Goal: Task Accomplishment & Management: Manage account settings

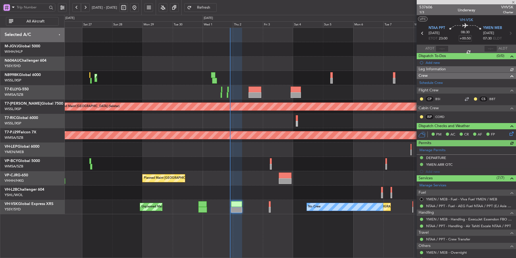
type input "[PERSON_NAME] (HHAFI)"
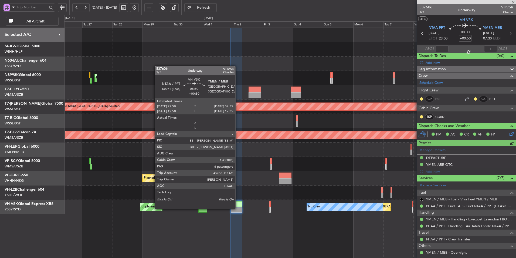
click at [238, 208] on div at bounding box center [236, 209] width 11 height 6
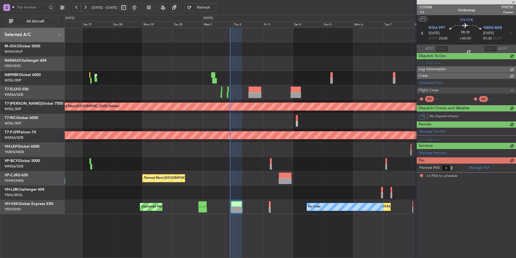
click at [433, 157] on div "Pax (0/6)" at bounding box center [466, 160] width 99 height 6
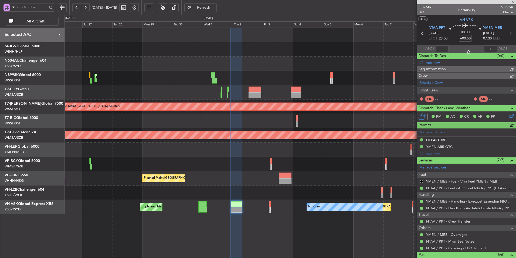
type input "[PERSON_NAME] (HHAFI)"
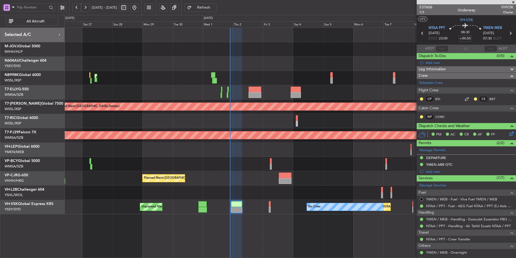
type input "[PERSON_NAME] (HHAFI)"
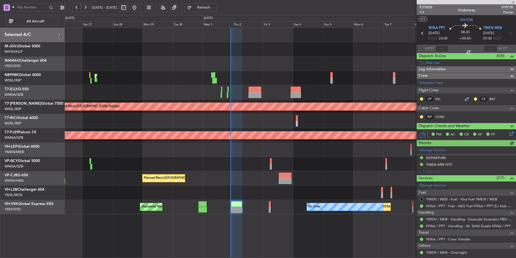
click at [326, 61] on div at bounding box center [290, 63] width 452 height 14
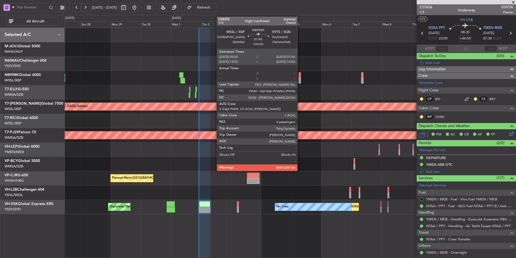
click at [300, 76] on div at bounding box center [300, 75] width 3 height 6
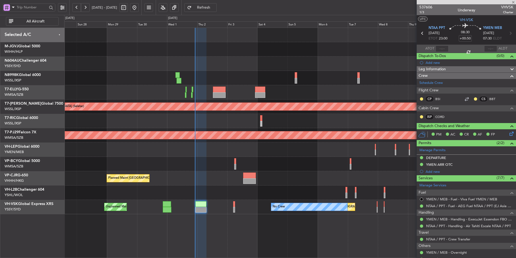
click at [335, 52] on div at bounding box center [290, 49] width 452 height 14
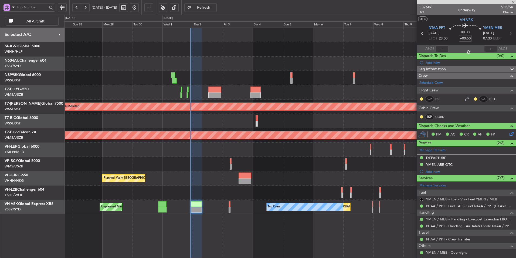
type input "+00:20"
type input "4"
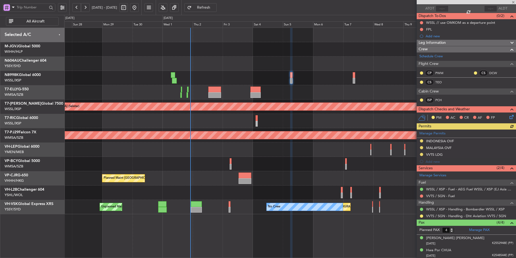
scroll to position [65, 0]
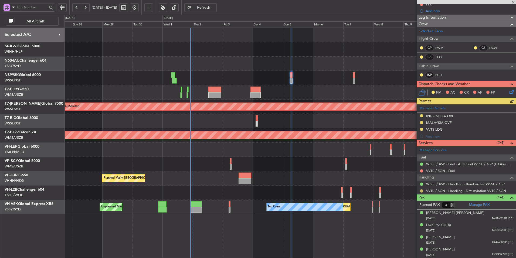
click at [422, 189] on button at bounding box center [421, 190] width 3 height 3
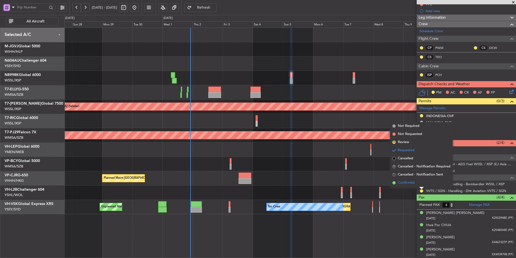
click at [411, 182] on span "Confirmed" at bounding box center [406, 182] width 17 height 5
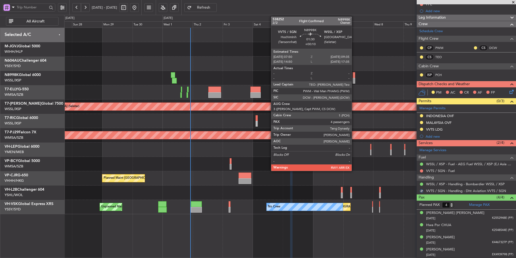
click at [354, 77] on div at bounding box center [354, 75] width 2 height 6
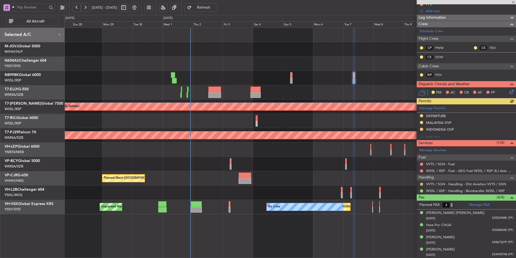
click at [422, 183] on button at bounding box center [421, 183] width 3 height 3
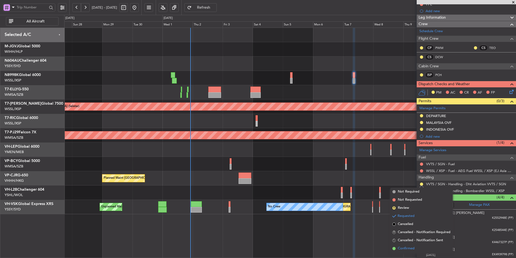
click at [409, 250] on span "Confirmed" at bounding box center [406, 247] width 17 height 5
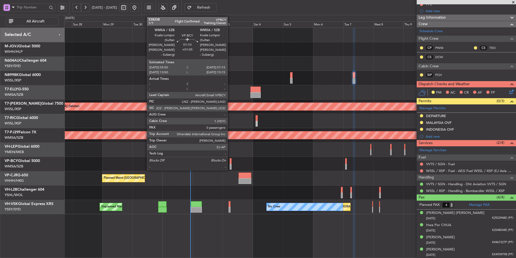
click at [230, 164] on div at bounding box center [231, 167] width 2 height 6
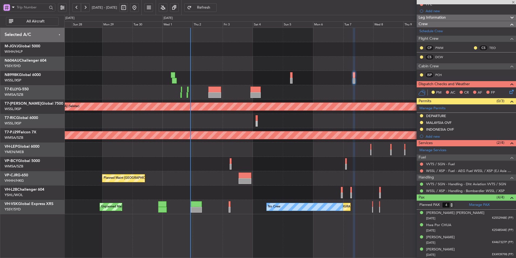
type input "+01:05"
type input "0"
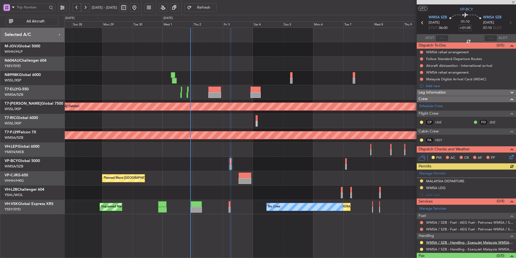
scroll to position [20, 0]
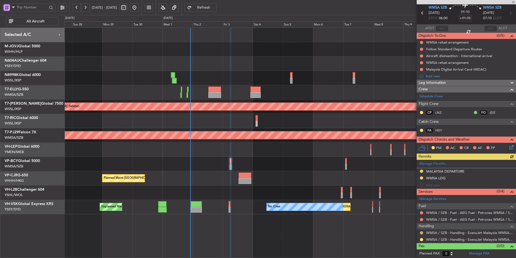
click at [421, 231] on button at bounding box center [421, 232] width 3 height 3
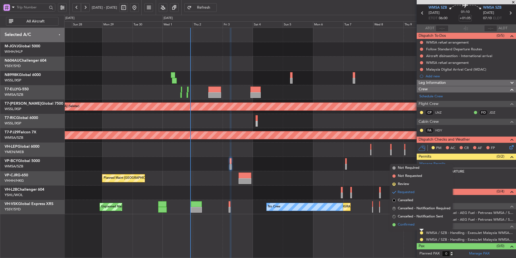
click at [413, 225] on span "Confirmed" at bounding box center [406, 224] width 17 height 5
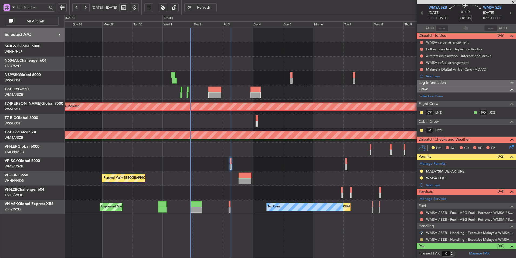
click at [423, 239] on button at bounding box center [421, 239] width 3 height 3
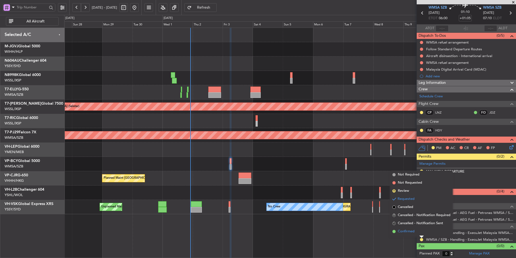
click at [418, 233] on li "Confirmed" at bounding box center [421, 231] width 62 height 8
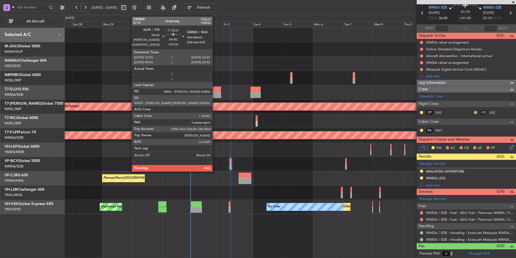
click at [215, 93] on div at bounding box center [214, 95] width 13 height 6
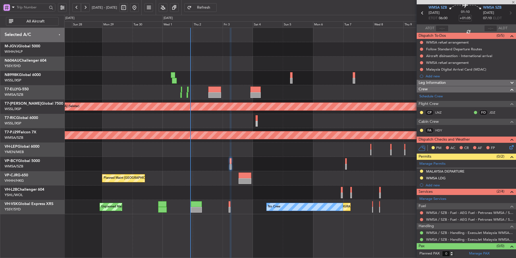
click at [242, 65] on div at bounding box center [290, 63] width 452 height 14
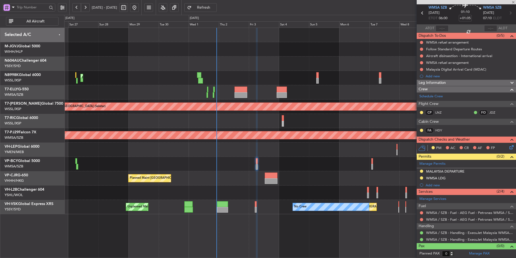
type input "+00:30"
type input "4"
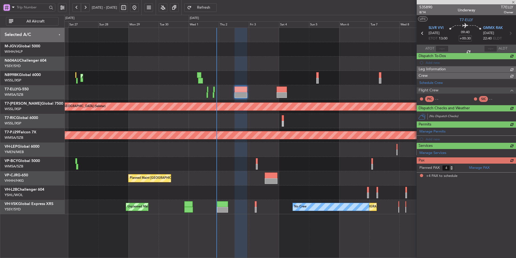
scroll to position [0, 0]
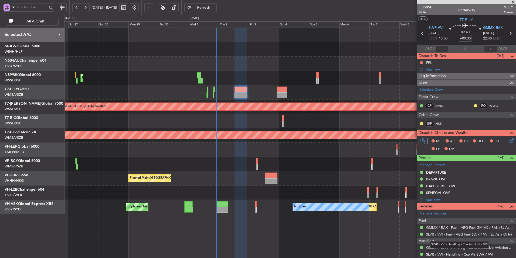
click at [452, 255] on link "SLVR / VVI - Handling - Cco Air SLVR / VVI" at bounding box center [459, 254] width 67 height 5
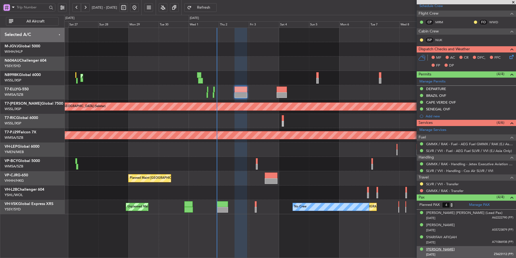
click at [448, 248] on div "[PERSON_NAME]" at bounding box center [440, 248] width 29 height 5
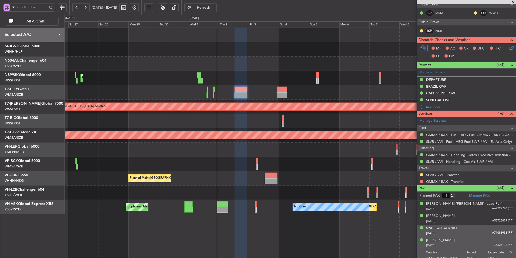
scroll to position [97, 0]
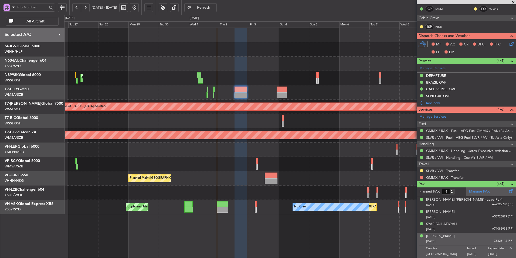
click at [476, 191] on link "Manage PAX" at bounding box center [479, 191] width 21 height 5
click at [212, 73] on div "Planned Maint [GEOGRAPHIC_DATA] ([GEOGRAPHIC_DATA] Intl)" at bounding box center [290, 78] width 452 height 14
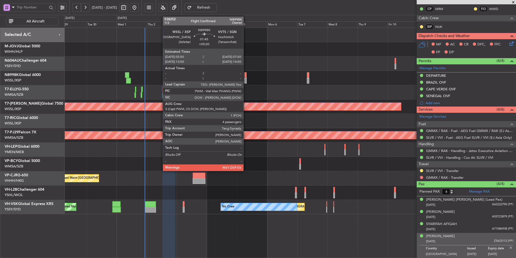
click at [246, 77] on div at bounding box center [245, 75] width 3 height 6
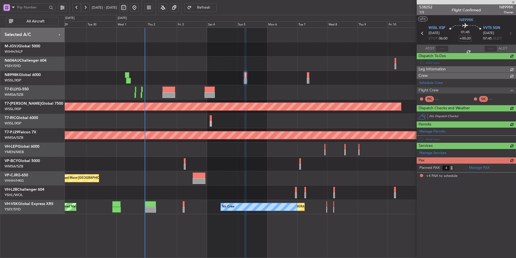
scroll to position [0, 0]
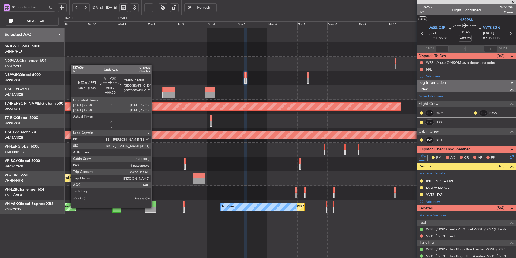
click at [153, 208] on div at bounding box center [150, 209] width 11 height 6
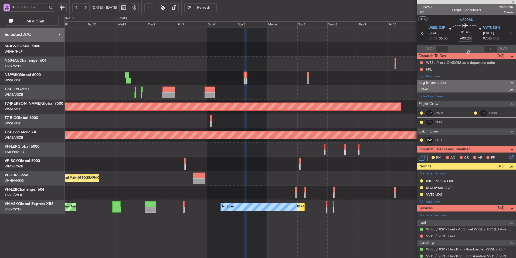
click at [194, 167] on div "Unplanned Maint [GEOGRAPHIC_DATA] (Sultan [PERSON_NAME] [PERSON_NAME] - Subang)" at bounding box center [290, 164] width 452 height 14
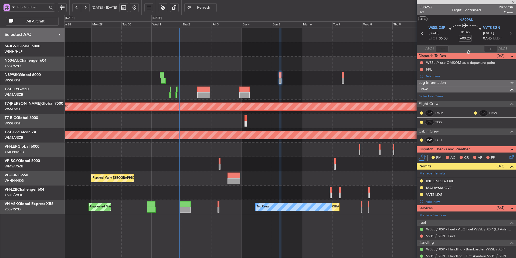
type input "+00:50"
type input "6"
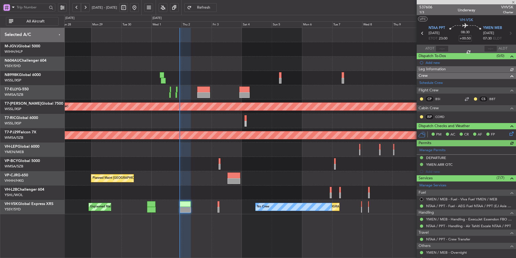
type input "[PERSON_NAME] (HHAFI)"
click at [443, 48] on input "text" at bounding box center [442, 48] width 13 height 6
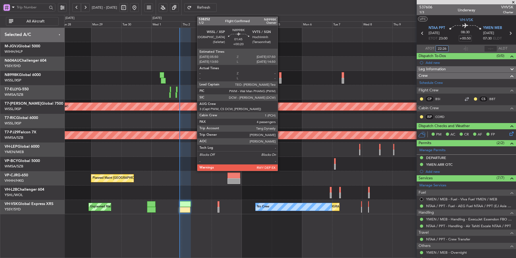
click at [280, 79] on div at bounding box center [280, 81] width 3 height 6
type input "22:26"
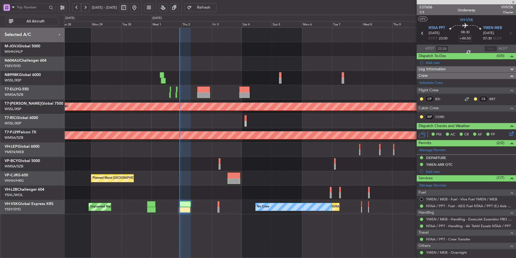
type input "+00:20"
type input "4"
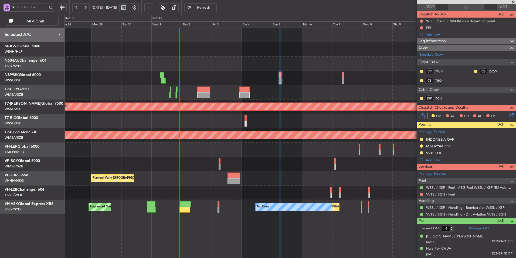
scroll to position [65, 0]
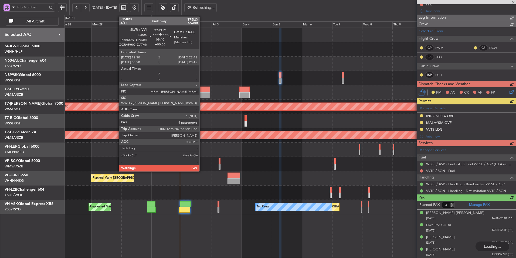
click at [202, 97] on div at bounding box center [203, 95] width 13 height 6
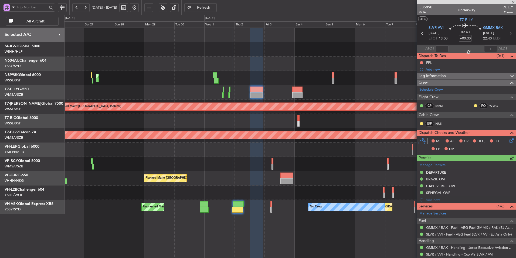
scroll to position [97, 0]
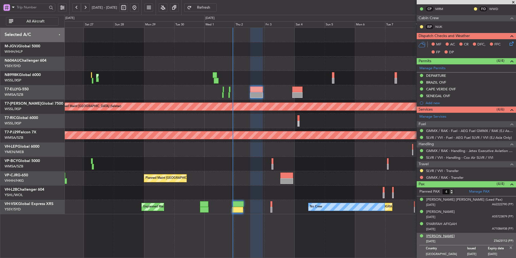
click at [441, 237] on div "[PERSON_NAME]" at bounding box center [440, 235] width 29 height 5
click at [448, 234] on div "[PERSON_NAME]" at bounding box center [440, 235] width 29 height 5
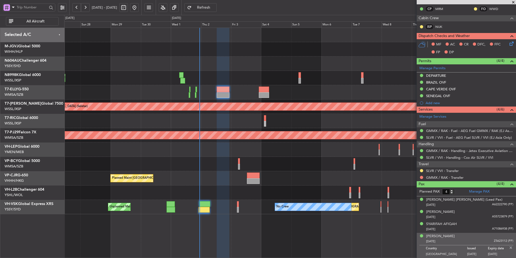
click at [302, 117] on div at bounding box center [290, 121] width 452 height 14
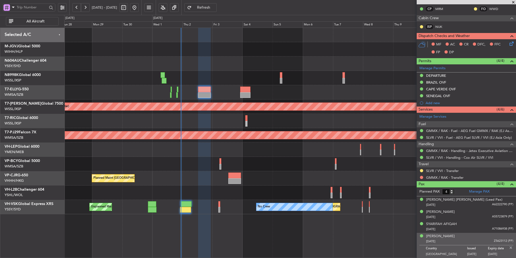
click at [220, 98] on div at bounding box center [290, 92] width 452 height 14
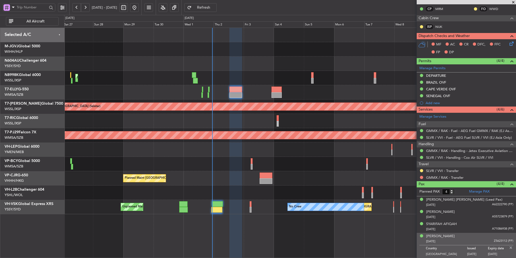
click at [242, 187] on div at bounding box center [290, 192] width 452 height 14
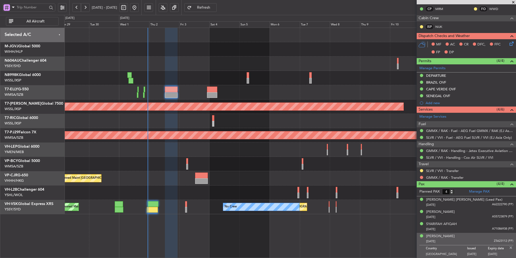
click at [243, 178] on div "Planned Maint [GEOGRAPHIC_DATA] ([GEOGRAPHIC_DATA] Intl)" at bounding box center [290, 178] width 452 height 14
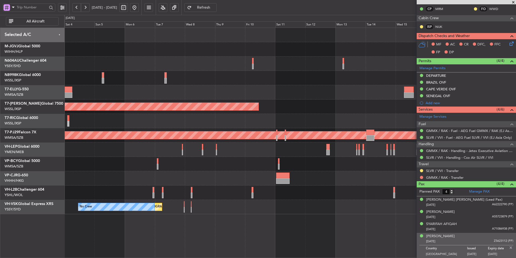
click at [355, 54] on div at bounding box center [290, 49] width 452 height 14
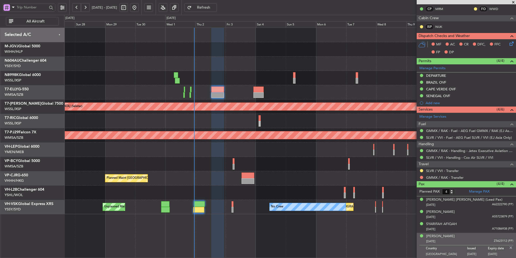
click at [221, 72] on div "Planned Maint [GEOGRAPHIC_DATA] ([GEOGRAPHIC_DATA] Intl)" at bounding box center [290, 78] width 452 height 14
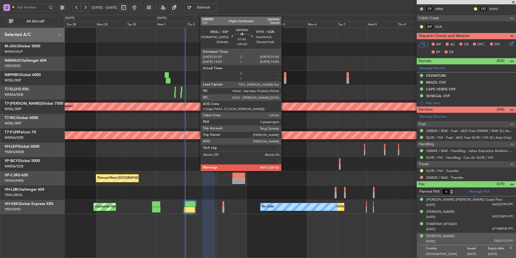
click at [284, 76] on div at bounding box center [285, 75] width 3 height 6
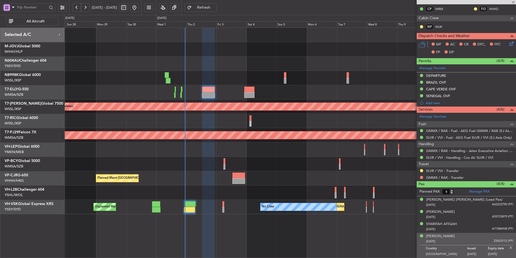
scroll to position [0, 0]
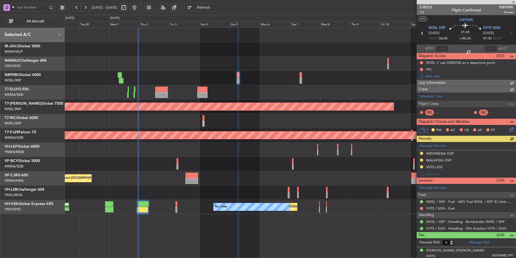
click at [246, 56] on div "Planned Maint [GEOGRAPHIC_DATA] ([GEOGRAPHIC_DATA] Intl) Planned Maint [GEOGRAP…" at bounding box center [290, 121] width 452 height 186
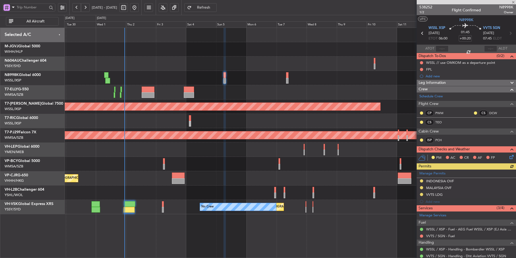
scroll to position [65, 0]
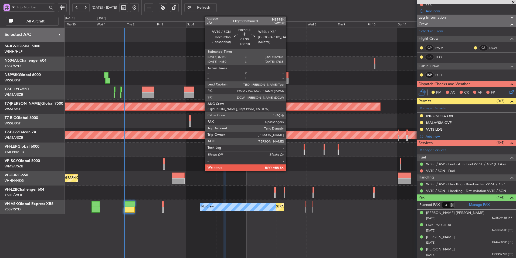
click at [288, 77] on div at bounding box center [287, 75] width 2 height 6
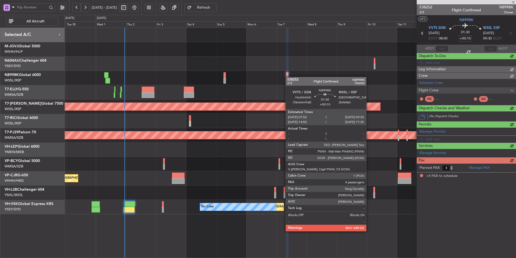
scroll to position [0, 0]
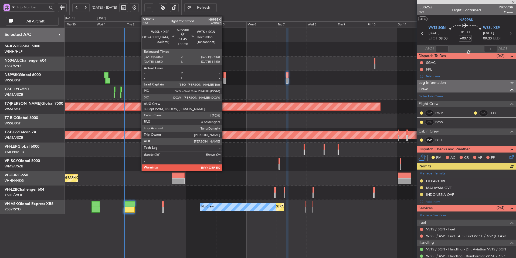
click at [224, 76] on div at bounding box center [224, 75] width 3 height 6
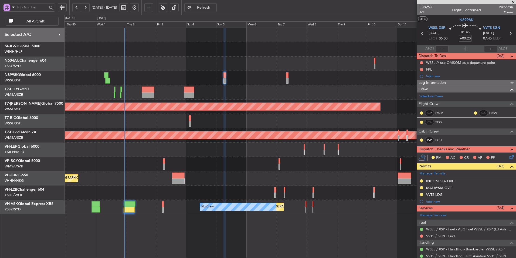
click at [205, 140] on div "Planned Maint [GEOGRAPHIC_DATA] (Sultan [PERSON_NAME] [PERSON_NAME] - Subang)" at bounding box center [290, 135] width 452 height 14
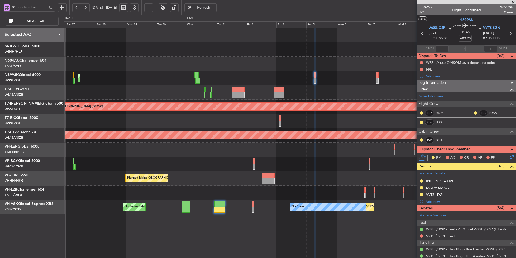
click at [230, 92] on div at bounding box center [290, 92] width 452 height 14
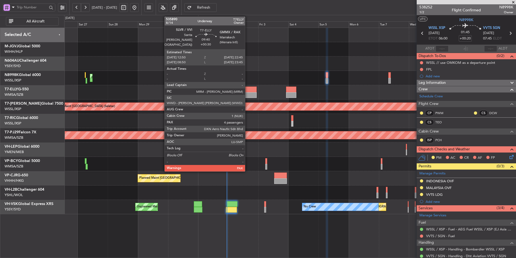
click at [248, 93] on div at bounding box center [250, 95] width 13 height 6
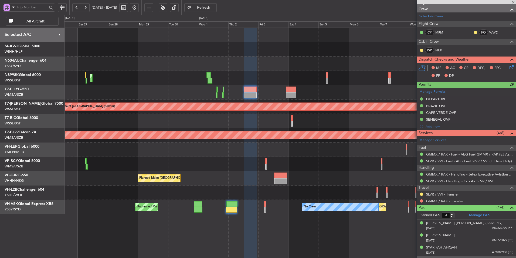
scroll to position [97, 0]
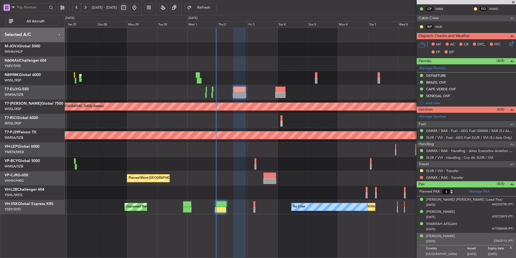
click at [242, 161] on div "Unplanned Maint [GEOGRAPHIC_DATA] (Sultan [PERSON_NAME] [PERSON_NAME] - Subang)" at bounding box center [290, 164] width 452 height 14
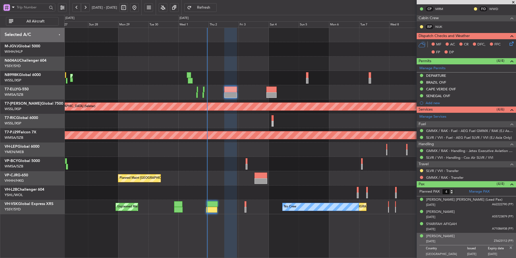
click at [217, 153] on div at bounding box center [290, 149] width 452 height 14
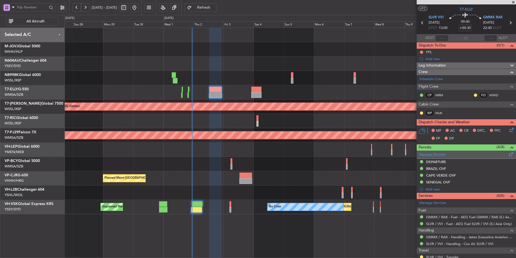
scroll to position [0, 0]
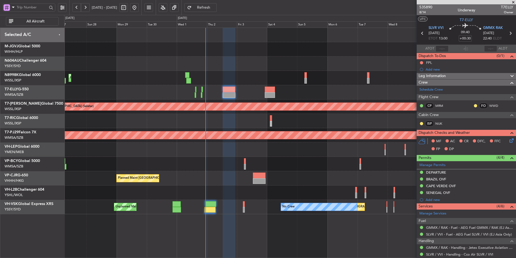
click at [216, 167] on div "Unplanned Maint [GEOGRAPHIC_DATA] (Sultan [PERSON_NAME] [PERSON_NAME] - Subang)" at bounding box center [290, 164] width 452 height 14
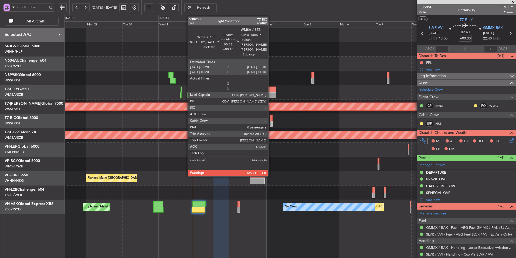
click at [271, 122] on div at bounding box center [270, 124] width 1 height 6
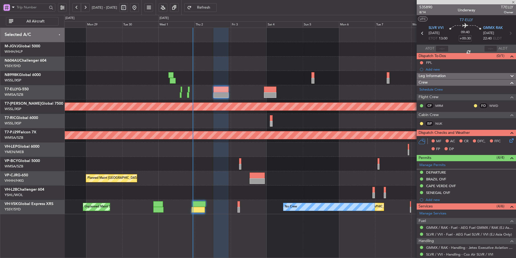
type input "+00:10"
type input "0"
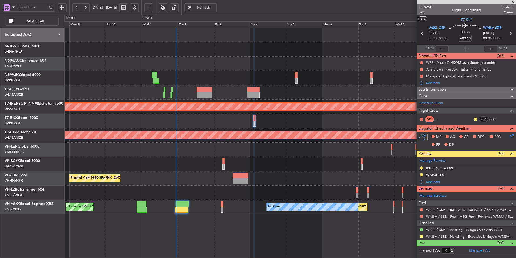
click at [274, 119] on div at bounding box center [290, 121] width 452 height 14
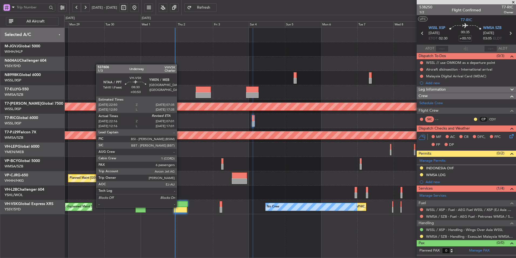
click at [179, 206] on div at bounding box center [180, 209] width 13 height 6
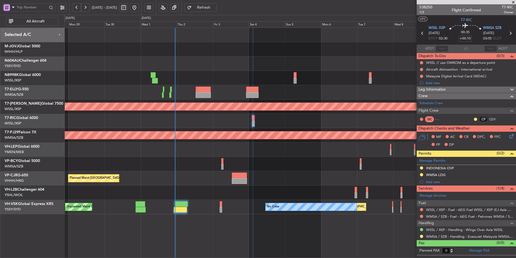
click at [215, 169] on div "Unplanned Maint [GEOGRAPHIC_DATA] (Sultan [PERSON_NAME] [PERSON_NAME] - Subang)" at bounding box center [290, 164] width 452 height 14
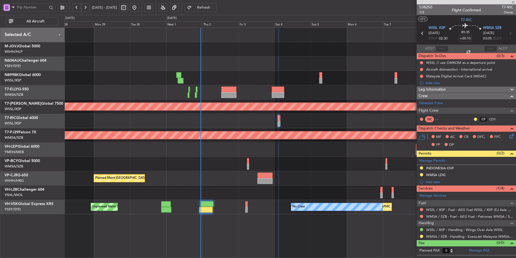
type input "+00:50"
type input "22:26"
type input "6"
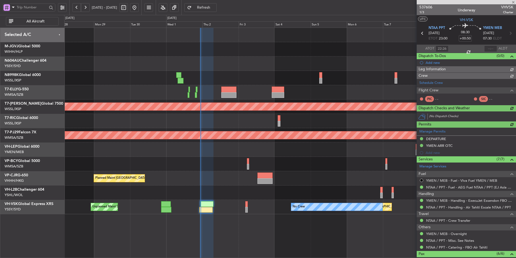
type input "[PERSON_NAME] (HHAFI)"
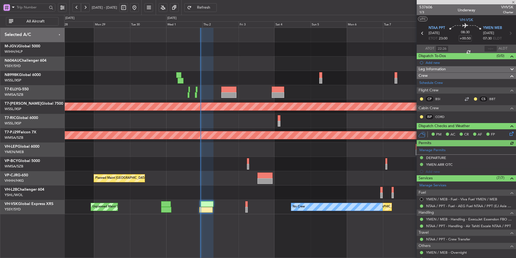
click at [191, 183] on div "Planned Maint [GEOGRAPHIC_DATA] ([GEOGRAPHIC_DATA] Intl)" at bounding box center [290, 178] width 452 height 14
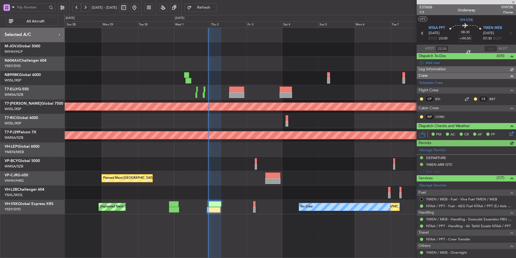
type input "[PERSON_NAME] (HHAFI)"
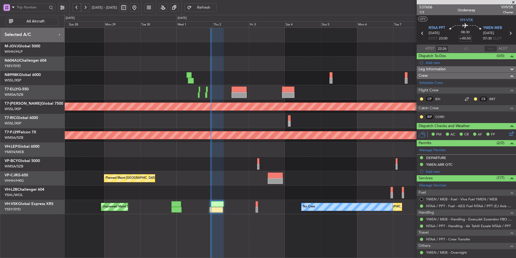
click at [238, 207] on div "Unplanned Maint Sydney ([PERSON_NAME] Intl) Unplanned Maint [GEOGRAPHIC_DATA] (…" at bounding box center [290, 206] width 452 height 14
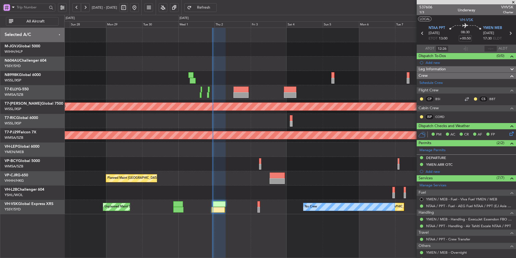
type input "22:26"
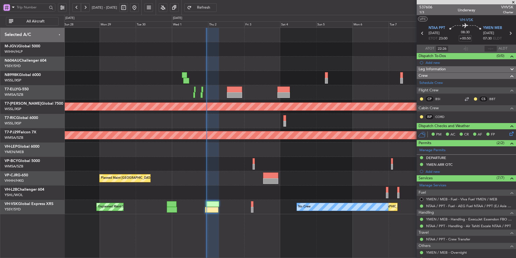
click at [232, 156] on div at bounding box center [290, 149] width 452 height 14
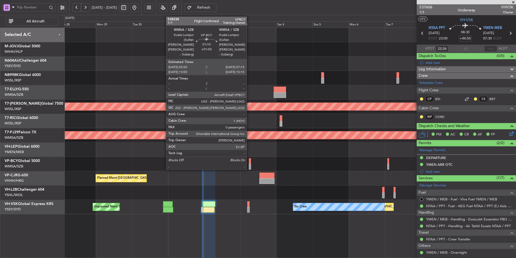
click at [249, 161] on div at bounding box center [250, 161] width 2 height 6
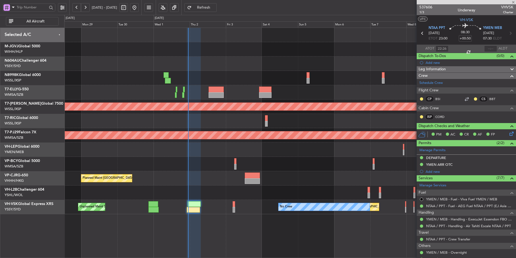
click at [279, 161] on div "Unplanned Maint [GEOGRAPHIC_DATA] (Sultan [PERSON_NAME] [PERSON_NAME] - Subang)" at bounding box center [290, 164] width 452 height 14
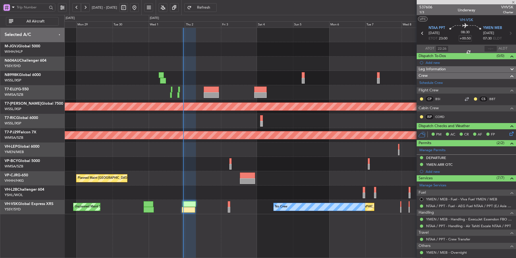
type input "+01:05"
type input "0"
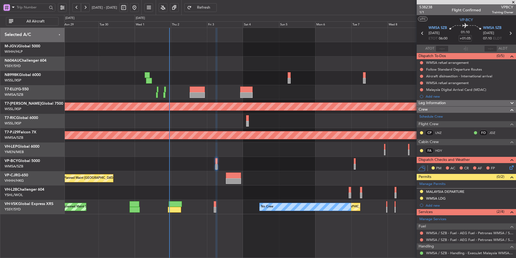
click at [270, 161] on div "Unplanned Maint [GEOGRAPHIC_DATA] (Sultan [PERSON_NAME] [PERSON_NAME] - Subang)" at bounding box center [290, 164] width 452 height 14
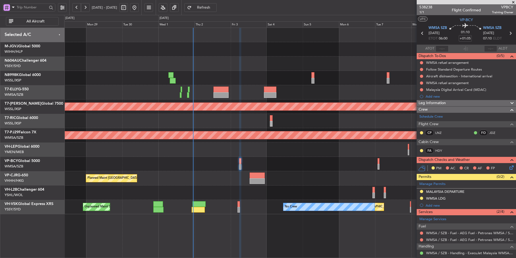
click at [269, 165] on div "Planned Maint [GEOGRAPHIC_DATA] ([GEOGRAPHIC_DATA] Intl) Planned Maint [GEOGRAP…" at bounding box center [290, 121] width 452 height 186
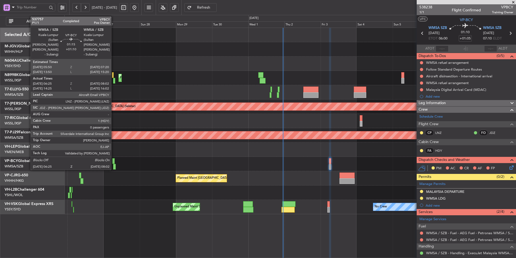
click at [114, 162] on div at bounding box center [113, 161] width 2 height 6
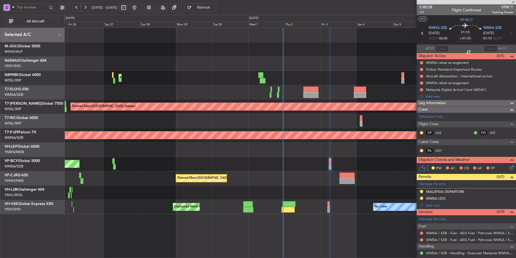
type input "+01:10"
type input "06:35"
type input "07:57"
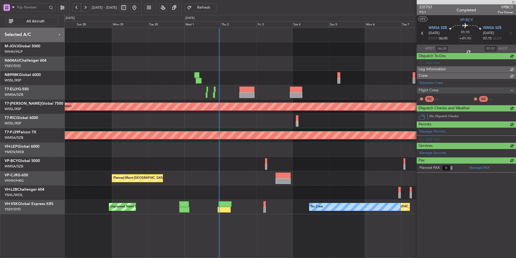
click at [265, 148] on div at bounding box center [290, 149] width 452 height 14
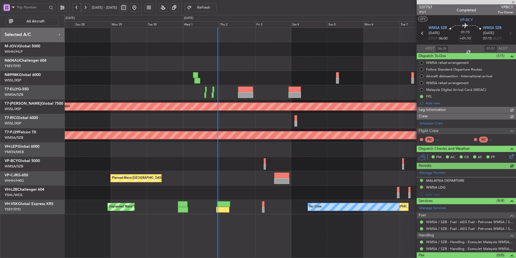
type input "[PERSON_NAME] (KYA)"
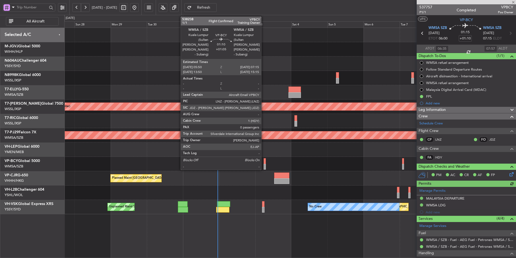
click at [264, 162] on div at bounding box center [265, 161] width 2 height 6
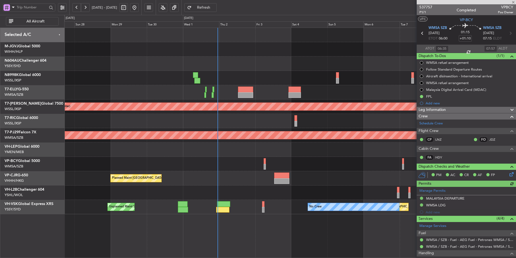
type input "+01:05"
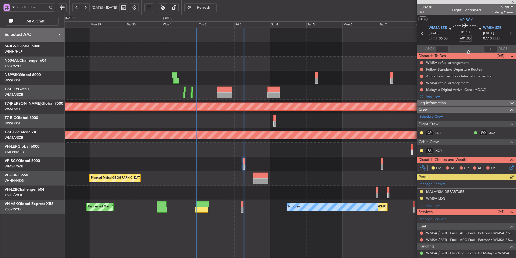
click at [319, 164] on div "Unplanned Maint [GEOGRAPHIC_DATA] (Sultan [PERSON_NAME] [PERSON_NAME] - Subang)" at bounding box center [290, 164] width 452 height 14
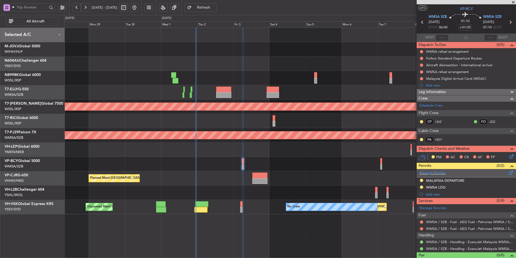
scroll to position [20, 0]
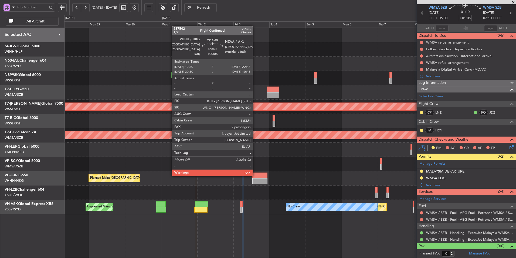
click at [254, 175] on div at bounding box center [259, 175] width 15 height 6
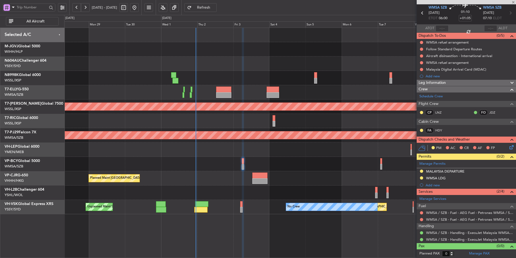
type input "+00:05"
type input "2"
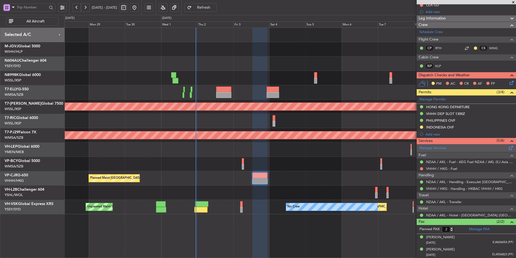
scroll to position [0, 0]
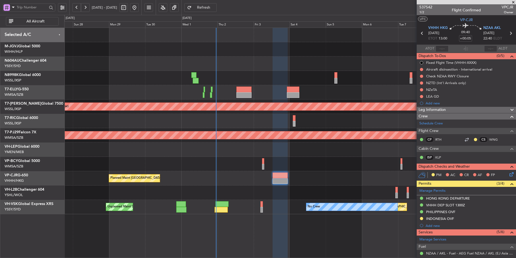
click at [259, 142] on div "Planned Maint [GEOGRAPHIC_DATA] ([GEOGRAPHIC_DATA] Intl) Planned Maint [GEOGRAP…" at bounding box center [290, 121] width 452 height 186
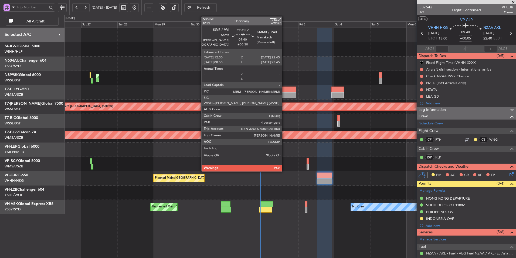
click at [285, 96] on div at bounding box center [288, 95] width 15 height 6
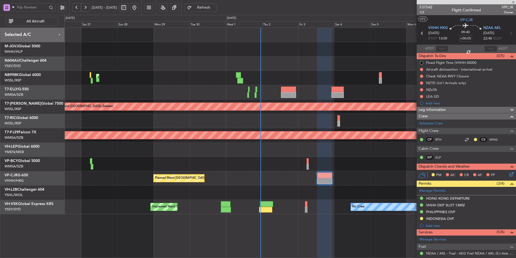
type input "+00:30"
type input "4"
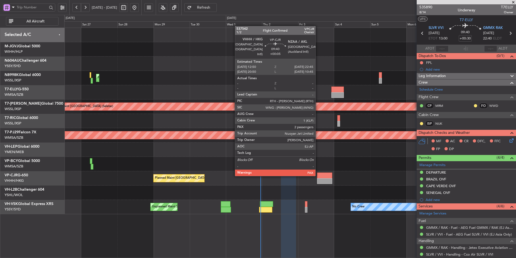
click at [318, 175] on div at bounding box center [324, 175] width 15 height 6
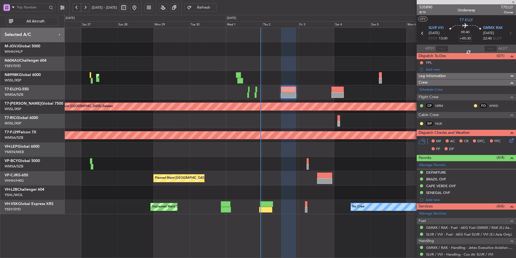
type input "+00:05"
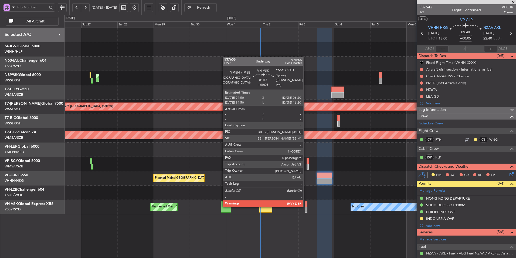
click at [306, 206] on div at bounding box center [306, 204] width 2 height 6
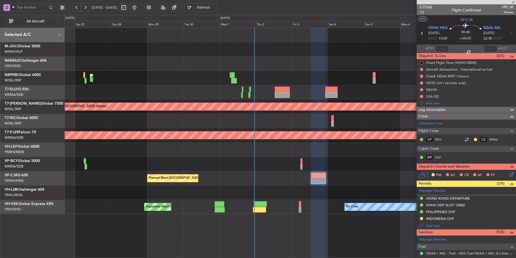
click at [317, 180] on div "Planned Maint [GEOGRAPHIC_DATA] ([GEOGRAPHIC_DATA] Intl)" at bounding box center [290, 178] width 452 height 14
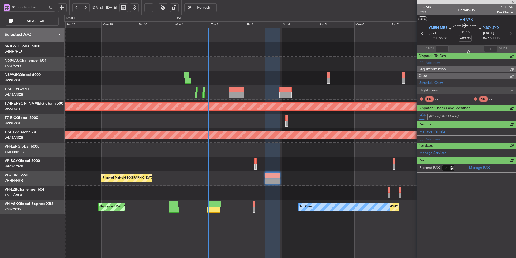
type input "0"
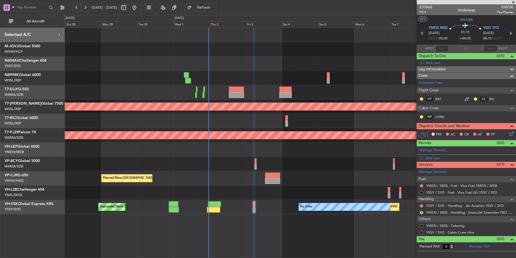
click at [290, 157] on div "Planned Maint [GEOGRAPHIC_DATA] ([GEOGRAPHIC_DATA] Intl) Planned Maint [GEOGRAP…" at bounding box center [290, 121] width 452 height 186
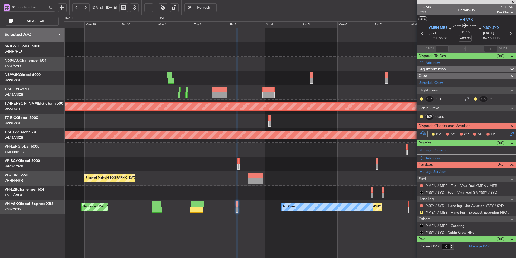
click at [211, 170] on div "Unplanned Maint [GEOGRAPHIC_DATA] (Sultan [PERSON_NAME] [PERSON_NAME] - Subang)" at bounding box center [290, 164] width 452 height 14
click at [217, 172] on div "Planned Maint [GEOGRAPHIC_DATA] ([GEOGRAPHIC_DATA] Intl) Planned Maint [GEOGRAP…" at bounding box center [290, 121] width 452 height 186
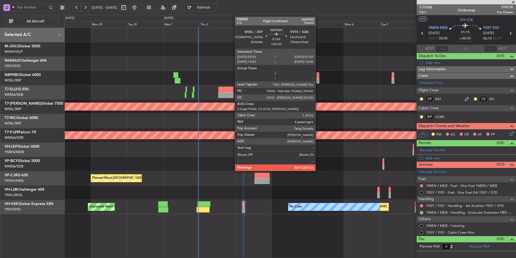
click at [318, 78] on div at bounding box center [317, 81] width 3 height 6
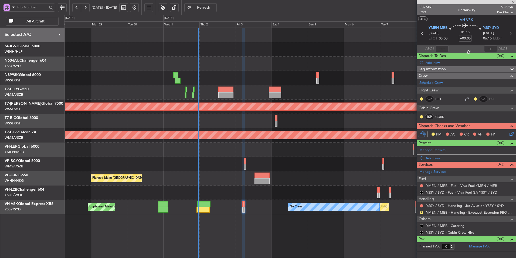
type input "+00:20"
type input "4"
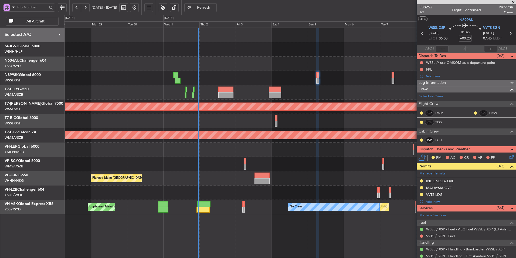
click at [338, 93] on div at bounding box center [290, 92] width 452 height 14
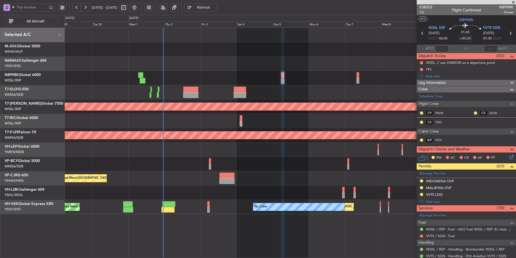
click at [331, 100] on div "Planned Maint [GEOGRAPHIC_DATA] ([GEOGRAPHIC_DATA] Intl) Planned Maint [GEOGRAP…" at bounding box center [290, 121] width 452 height 186
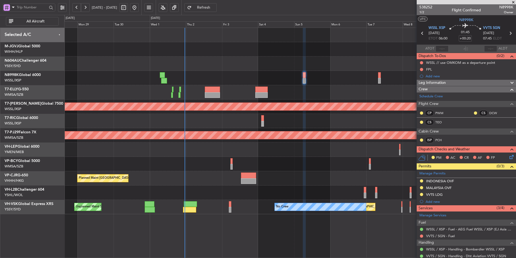
click at [266, 59] on div at bounding box center [290, 63] width 452 height 14
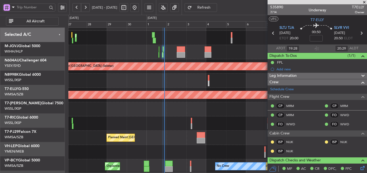
scroll to position [40, 0]
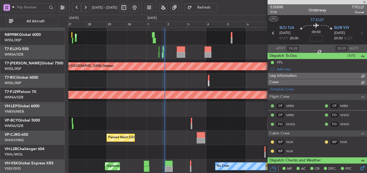
type input "[PERSON_NAME] (KYA)"
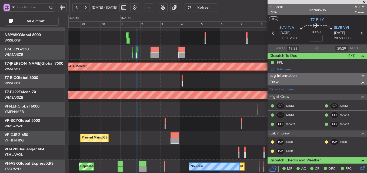
click at [162, 126] on div "Unplanned Maint [GEOGRAPHIC_DATA] (Sultan [PERSON_NAME] [PERSON_NAME] - Subang)" at bounding box center [217, 124] width 298 height 14
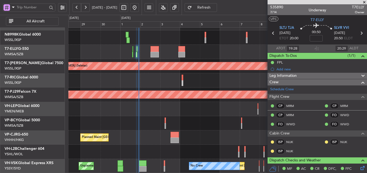
click at [365, 2] on span at bounding box center [363, 2] width 5 height 5
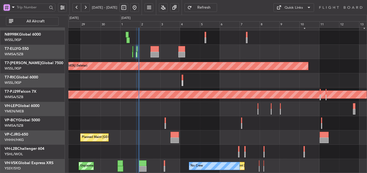
type input "0"
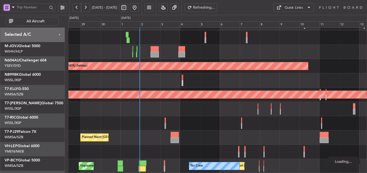
scroll to position [40, 0]
